Goal: Task Accomplishment & Management: Manage account settings

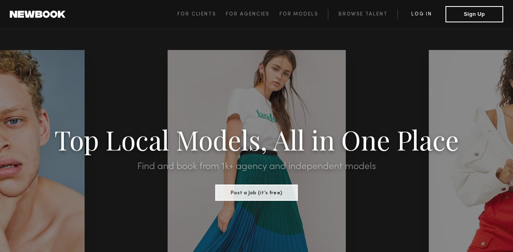
click at [424, 12] on link "Log in" at bounding box center [421, 14] width 48 height 10
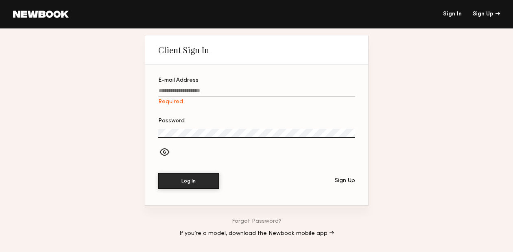
click at [278, 91] on input "E-mail Address Required" at bounding box center [256, 92] width 197 height 9
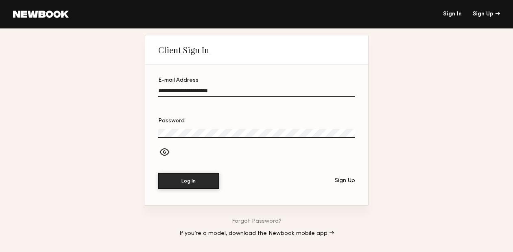
type input "**********"
click at [276, 156] on div at bounding box center [256, 153] width 197 height 14
click at [261, 220] on link "Forgot Password?" at bounding box center [257, 222] width 50 height 6
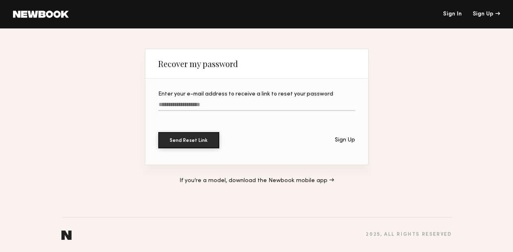
click at [211, 104] on input "Enter your e-mail address to receive a link to reset your password" at bounding box center [256, 106] width 197 height 9
type input "**********"
click at [188, 140] on button "Send Reset Link" at bounding box center [188, 140] width 61 height 16
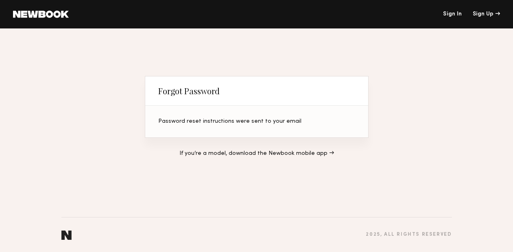
click at [457, 14] on link "Sign In" at bounding box center [452, 14] width 19 height 6
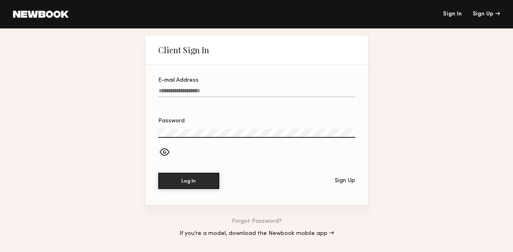
click at [224, 97] on label "E-mail Address" at bounding box center [256, 92] width 197 height 28
click at [224, 97] on input "E-mail Address" at bounding box center [256, 92] width 197 height 9
click at [223, 93] on input "E-mail Address" at bounding box center [256, 92] width 197 height 9
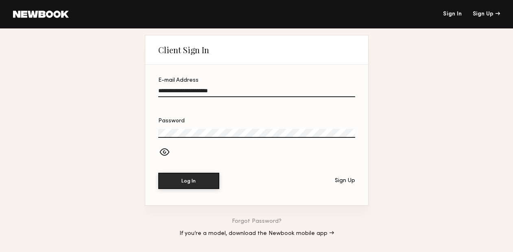
type input "**********"
click at [204, 176] on button "Log In" at bounding box center [188, 180] width 61 height 16
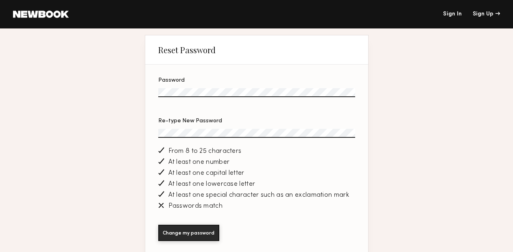
click at [243, 138] on label "Re-type New Password" at bounding box center [256, 132] width 197 height 28
click at [205, 232] on button "Change my password" at bounding box center [188, 232] width 61 height 16
